Goal: Navigation & Orientation: Find specific page/section

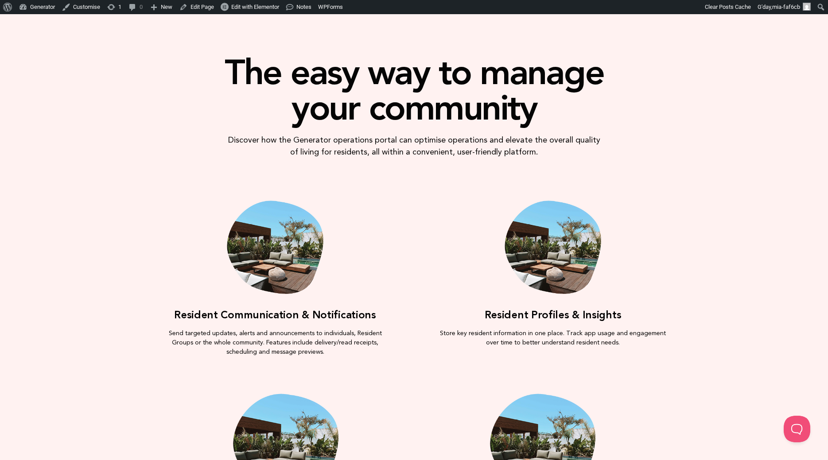
scroll to position [424, 0]
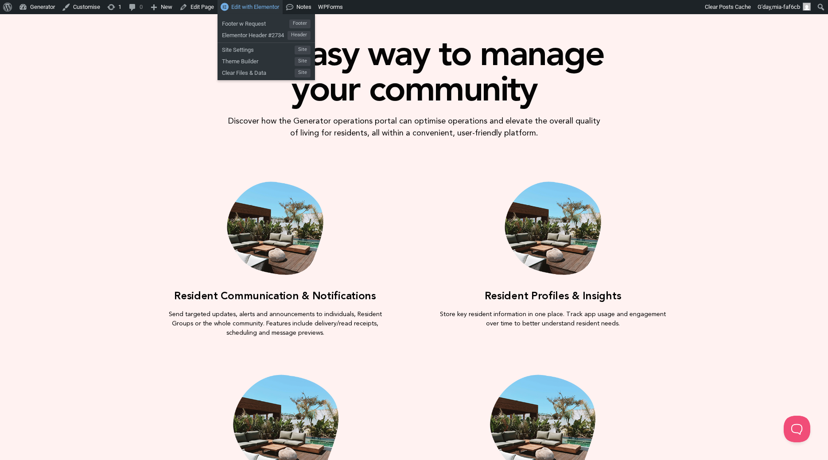
click at [276, 9] on span "Edit with Elementor" at bounding box center [255, 7] width 48 height 7
